Goal: Find specific page/section: Find specific page/section

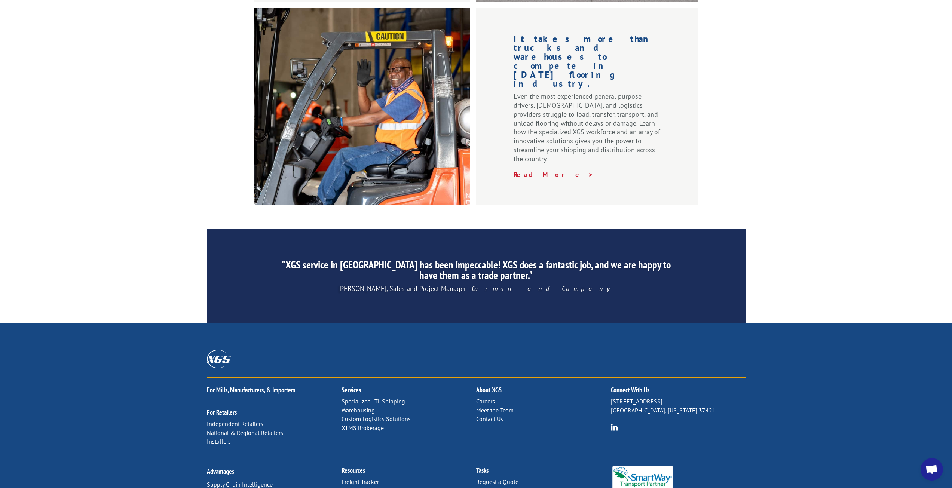
scroll to position [992, 0]
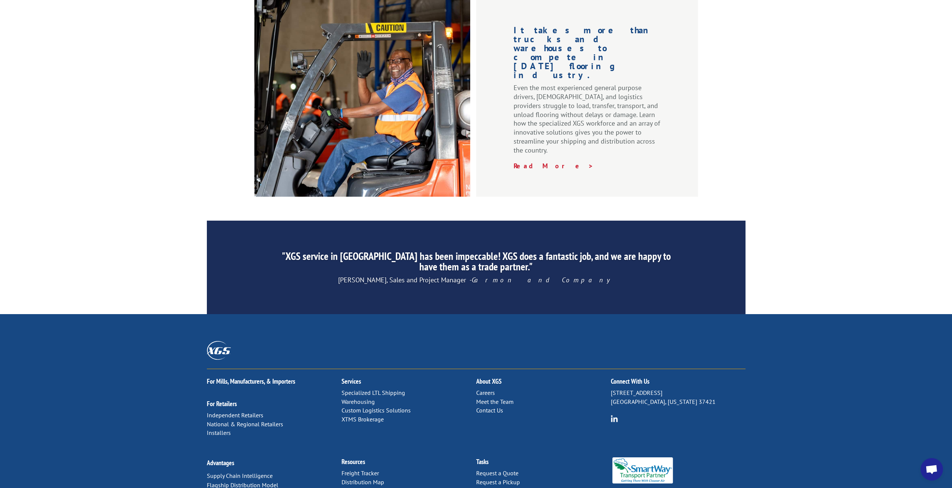
click at [365, 478] on link "Distribution Map" at bounding box center [362, 481] width 43 height 7
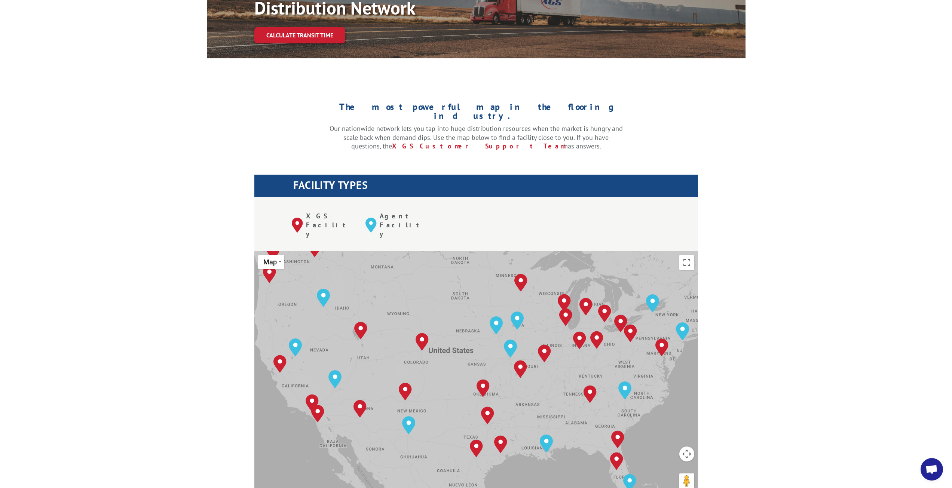
scroll to position [150, 0]
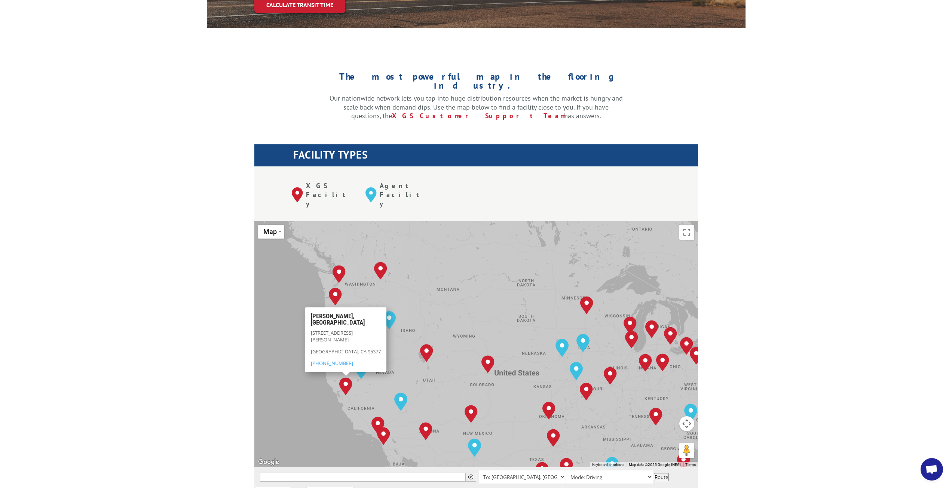
drag, startPoint x: 322, startPoint y: 215, endPoint x: 364, endPoint y: 257, distance: 59.5
click at [364, 257] on div "[GEOGRAPHIC_DATA], [GEOGRAPHIC_DATA] [GEOGRAPHIC_DATA], [GEOGRAPHIC_DATA] [GEOG…" at bounding box center [475, 344] width 443 height 246
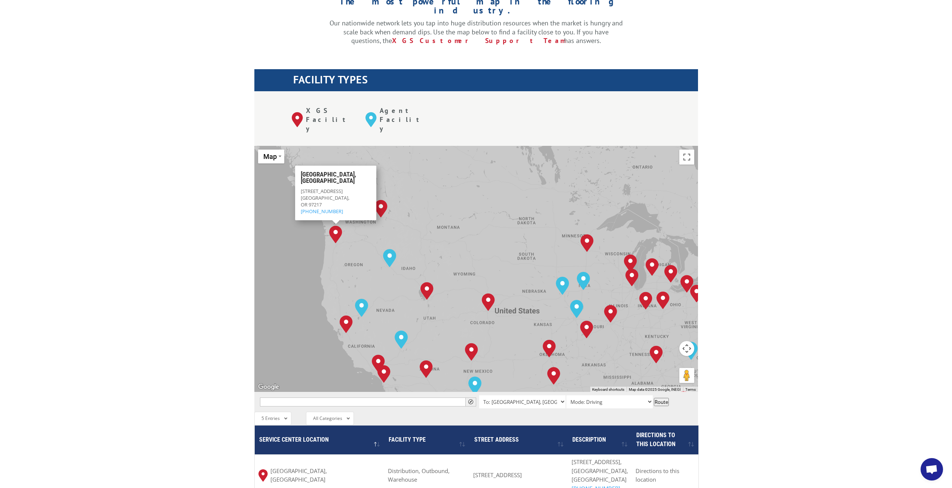
scroll to position [224, 0]
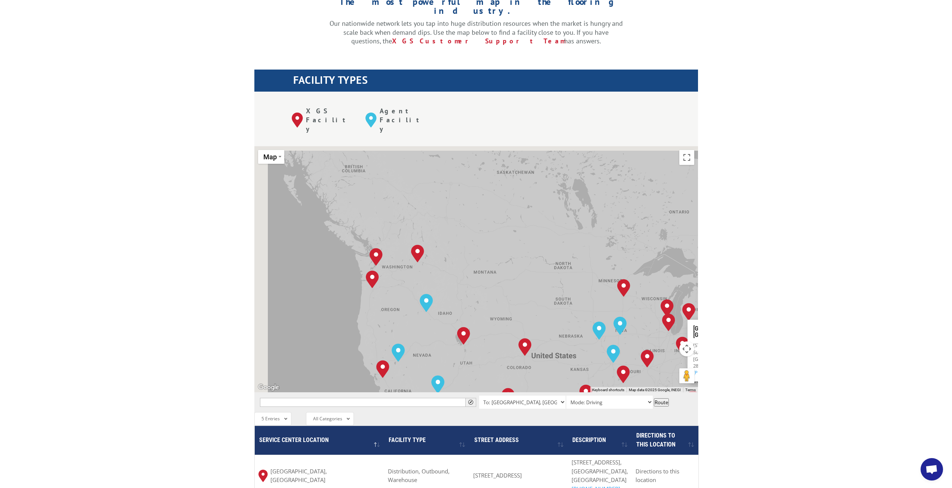
drag, startPoint x: 334, startPoint y: 151, endPoint x: 442, endPoint y: 209, distance: 122.4
click at [442, 209] on div "[GEOGRAPHIC_DATA], [GEOGRAPHIC_DATA] [GEOGRAPHIC_DATA], [GEOGRAPHIC_DATA] [GEOG…" at bounding box center [475, 269] width 443 height 246
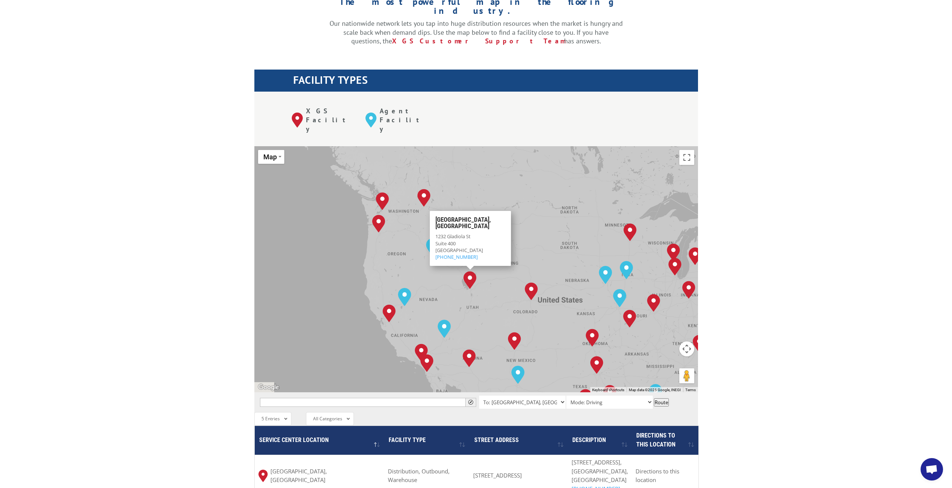
drag, startPoint x: 281, startPoint y: 191, endPoint x: 437, endPoint y: 252, distance: 167.4
click at [446, 258] on div "[GEOGRAPHIC_DATA], [GEOGRAPHIC_DATA] [GEOGRAPHIC_DATA], [GEOGRAPHIC_DATA] [GEOG…" at bounding box center [475, 269] width 443 height 246
